Goal: Information Seeking & Learning: Learn about a topic

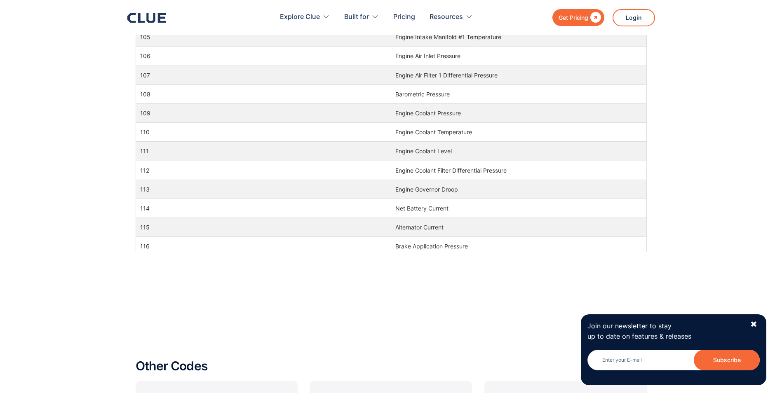
scroll to position [474, 0]
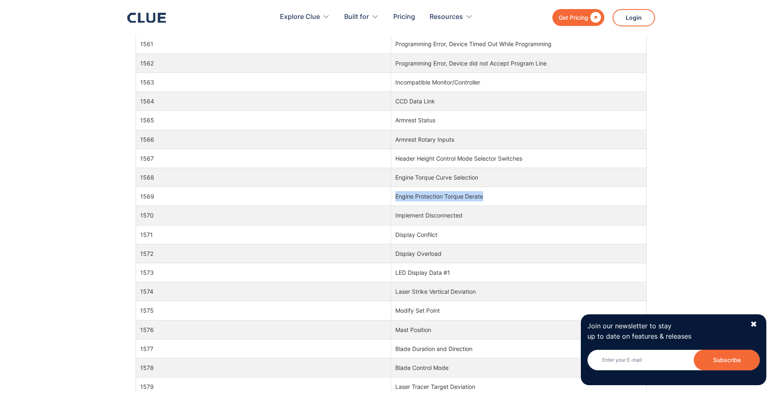
drag, startPoint x: 482, startPoint y: 197, endPoint x: 370, endPoint y: 196, distance: 111.7
click at [370, 196] on tr "1569 Engine Protection Torque Derate" at bounding box center [391, 196] width 511 height 19
drag, startPoint x: 370, startPoint y: 196, endPoint x: 296, endPoint y: 201, distance: 73.9
click at [296, 201] on td "1569" at bounding box center [264, 196] width 256 height 19
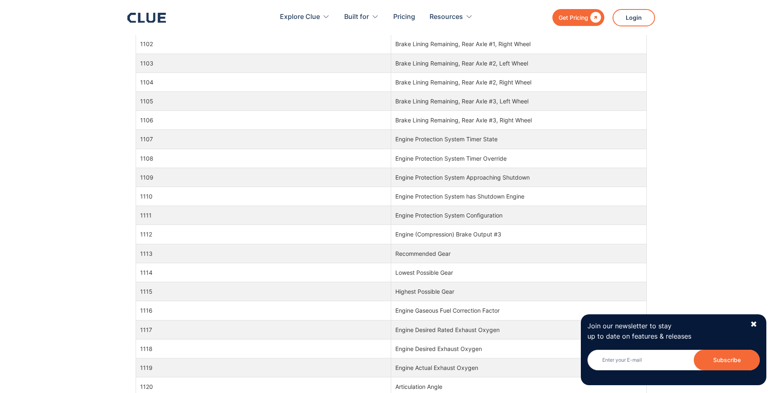
scroll to position [1000, 0]
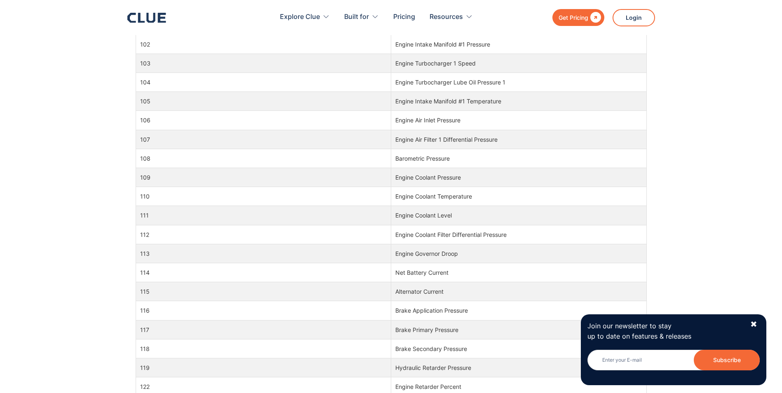
click at [504, 200] on td "Engine Coolant Temperature" at bounding box center [519, 196] width 256 height 19
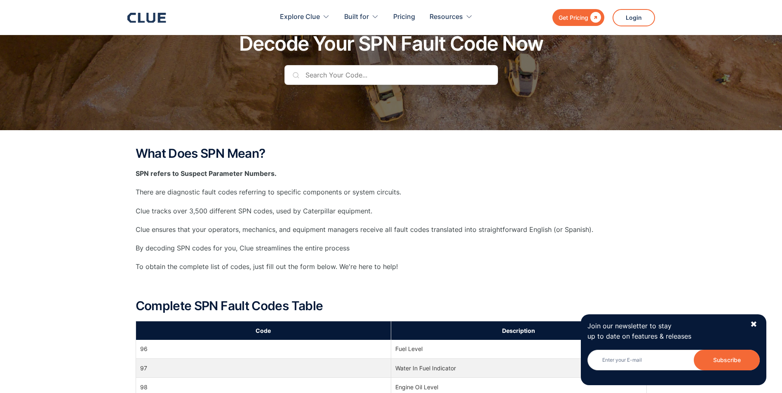
scroll to position [0, 0]
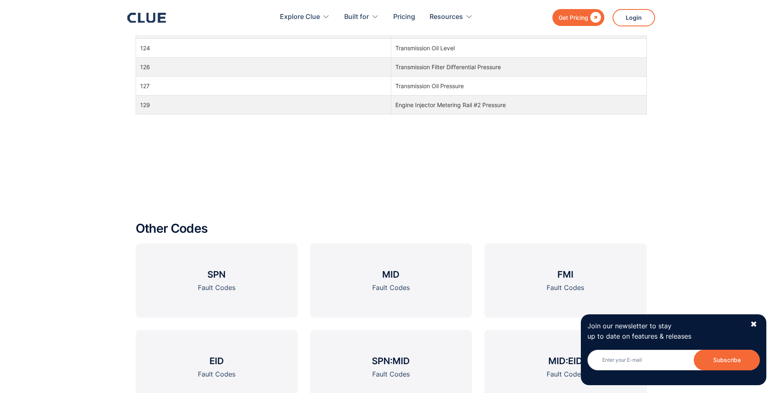
scroll to position [907, 0]
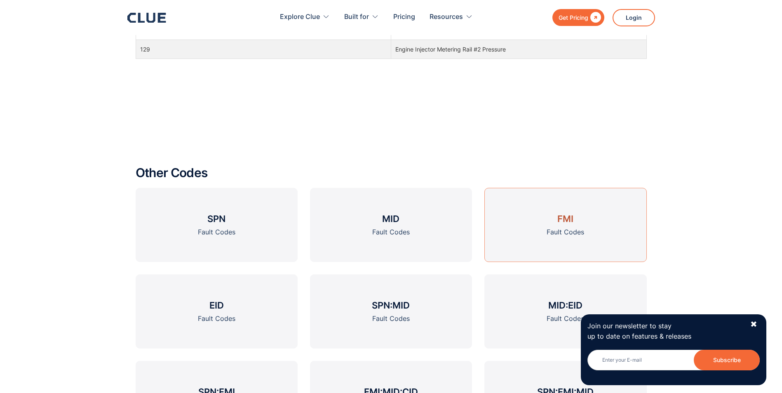
click at [570, 228] on div "Fault Codes" at bounding box center [566, 232] width 38 height 10
